Goal: Task Accomplishment & Management: Manage account settings

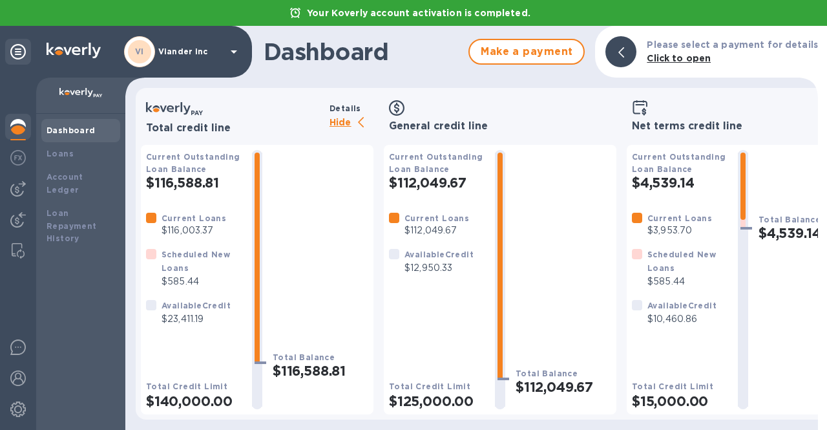
click at [332, 120] on p "Hide" at bounding box center [352, 123] width 44 height 16
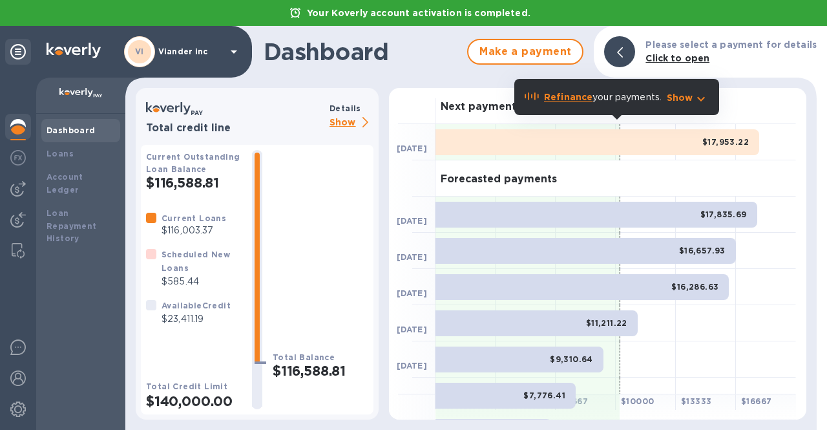
click at [332, 120] on p "Show" at bounding box center [352, 123] width 44 height 16
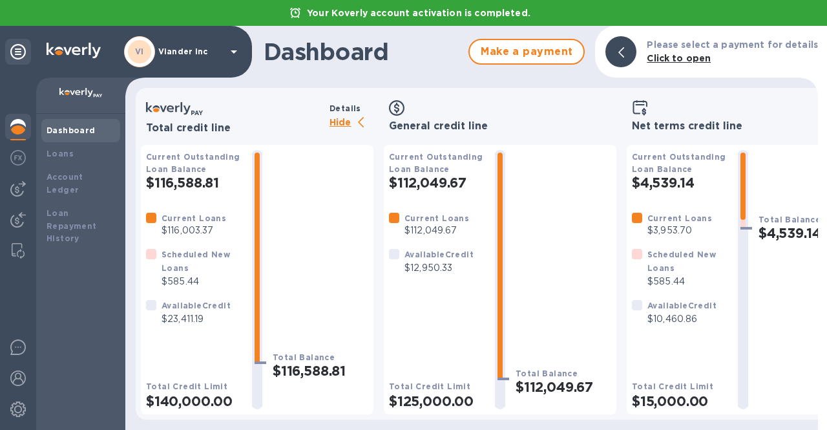
click at [216, 52] on p "Viander inc" at bounding box center [190, 51] width 65 height 9
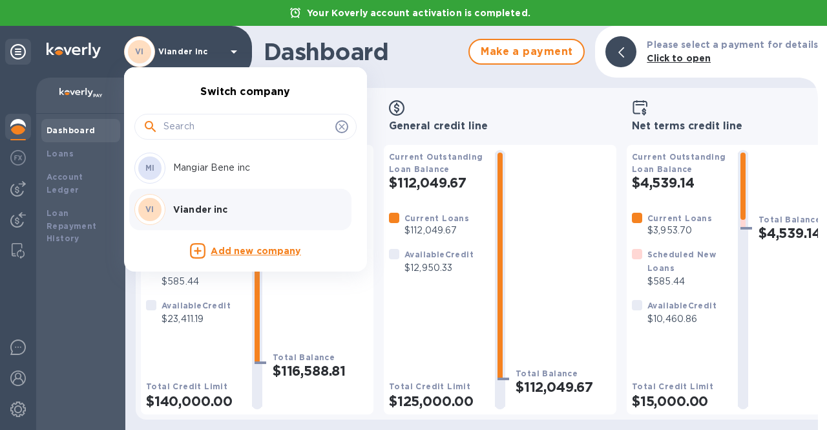
click at [224, 167] on p "Mangiar Bene inc" at bounding box center [254, 168] width 163 height 14
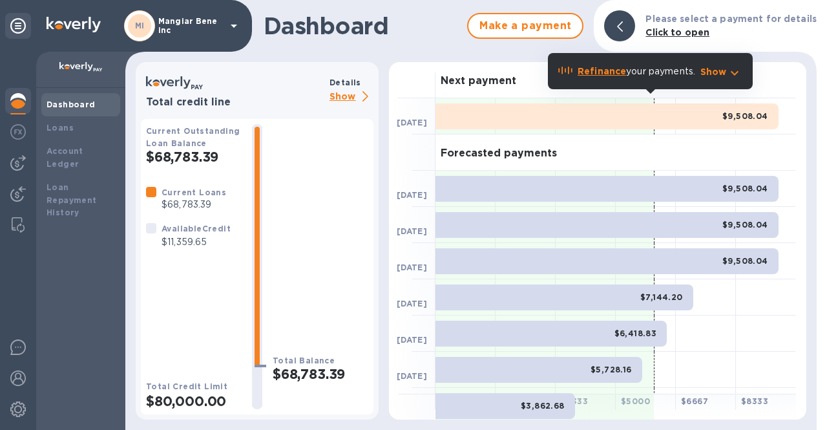
click at [344, 94] on p "Show" at bounding box center [352, 97] width 44 height 16
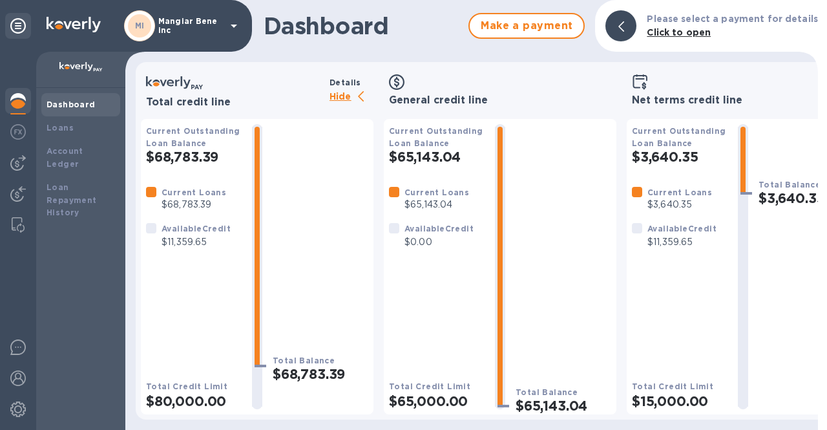
click at [344, 94] on p "Hide" at bounding box center [352, 97] width 44 height 16
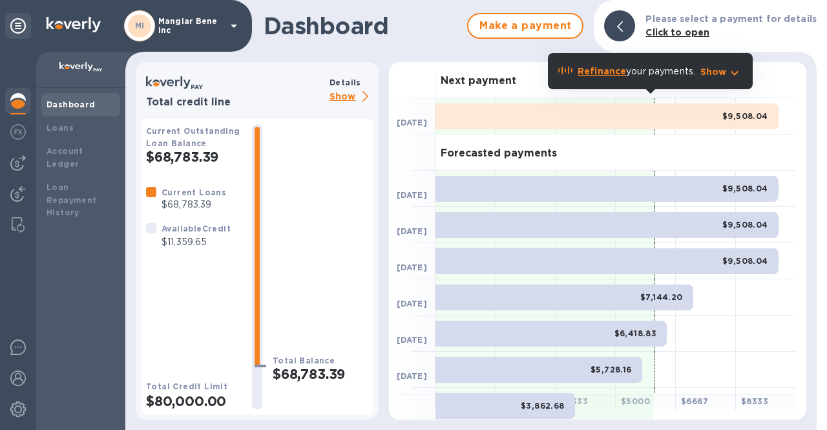
click at [345, 96] on p "Show" at bounding box center [352, 97] width 44 height 16
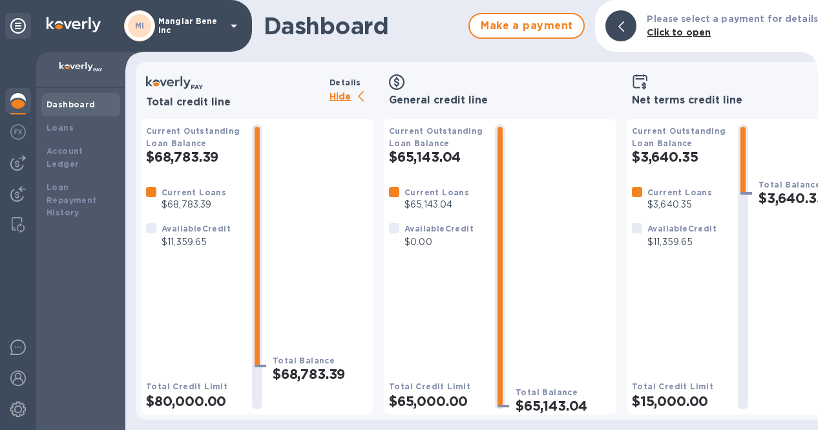
click at [337, 99] on p "Hide" at bounding box center [352, 97] width 44 height 16
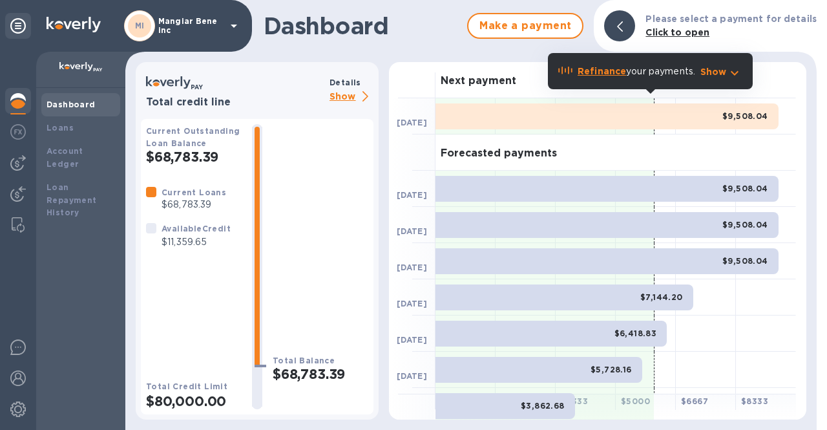
click at [344, 96] on p "Show" at bounding box center [352, 97] width 44 height 16
